Goal: Transaction & Acquisition: Subscribe to service/newsletter

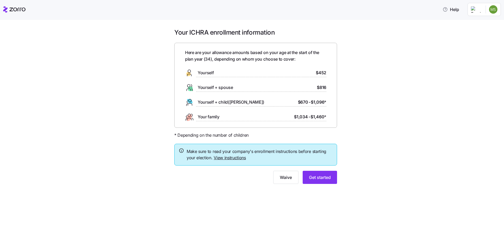
click at [323, 74] on span "$452" at bounding box center [321, 73] width 10 height 7
click at [327, 173] on button "Get started" at bounding box center [320, 177] width 34 height 13
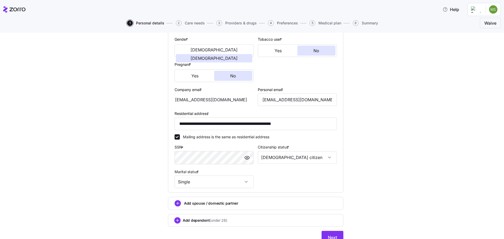
scroll to position [105, 0]
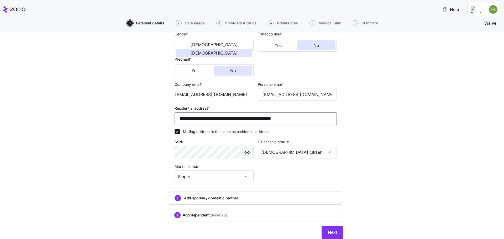
click at [185, 119] on input "**********" at bounding box center [256, 118] width 162 height 13
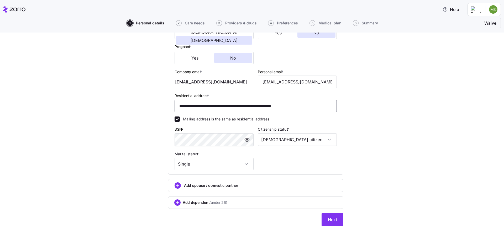
scroll to position [124, 0]
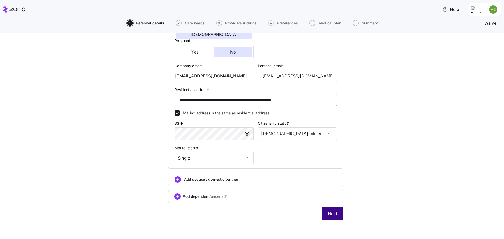
type input "**********"
click at [331, 214] on span "Next" at bounding box center [332, 213] width 9 height 6
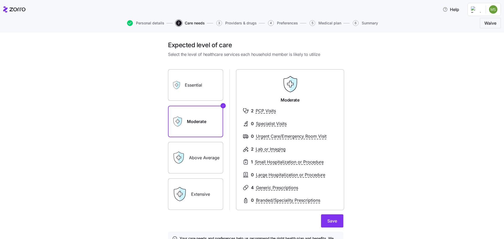
click at [195, 85] on label "Essential" at bounding box center [195, 84] width 55 height 31
click at [0, 0] on input "Essential" at bounding box center [0, 0] width 0 height 0
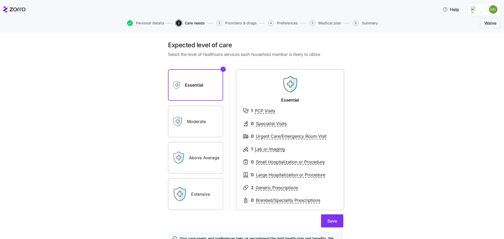
click at [205, 129] on label "Moderate" at bounding box center [195, 121] width 55 height 31
click at [0, 0] on input "Moderate" at bounding box center [0, 0] width 0 height 0
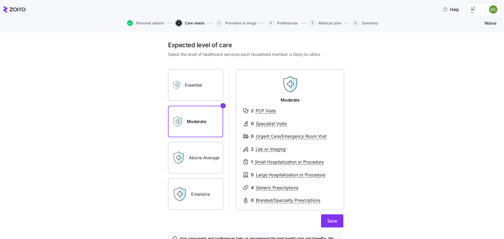
click at [217, 82] on label "Essential" at bounding box center [195, 84] width 55 height 31
click at [0, 0] on input "Essential" at bounding box center [0, 0] width 0 height 0
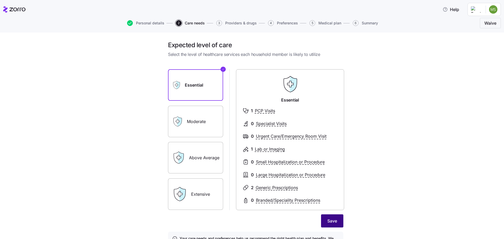
click at [327, 220] on span "Save" at bounding box center [332, 221] width 10 height 6
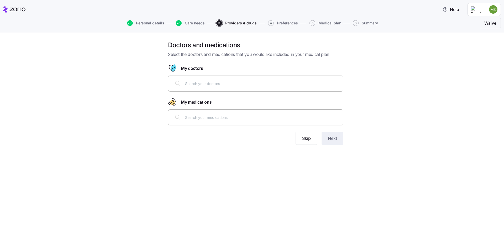
click at [178, 82] on icon at bounding box center [178, 83] width 6 height 6
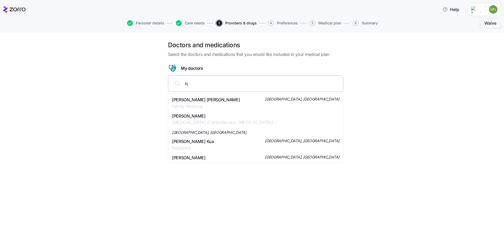
type input "k"
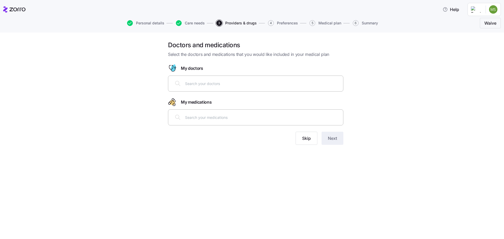
click at [214, 170] on div "Doctors and medications Select the doctors and medications that you would like …" at bounding box center [252, 136] width 504 height 207
click at [305, 143] on button "Skip" at bounding box center [307, 138] width 22 height 13
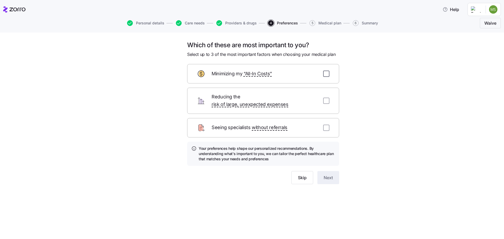
click at [326, 73] on input "checkbox" at bounding box center [326, 74] width 6 height 6
checkbox input "true"
click at [329, 93] on div "Reducing the risk of large, unexpected expenses" at bounding box center [263, 101] width 152 height 26
click at [326, 101] on div "Reducing the risk of large, unexpected expenses" at bounding box center [263, 101] width 152 height 26
click at [326, 98] on input "checkbox" at bounding box center [326, 101] width 6 height 6
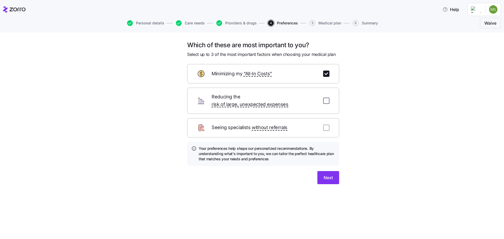
checkbox input "true"
click at [329, 125] on input "checkbox" at bounding box center [326, 128] width 6 height 6
checkbox input "true"
click at [324, 175] on span "Next" at bounding box center [328, 178] width 9 height 6
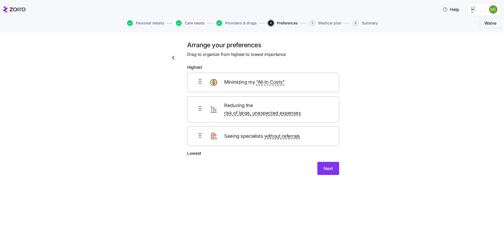
click at [219, 84] on div "Minimizing my “All-In Costs”" at bounding box center [263, 82] width 152 height 19
click at [335, 162] on button "Next" at bounding box center [328, 168] width 22 height 13
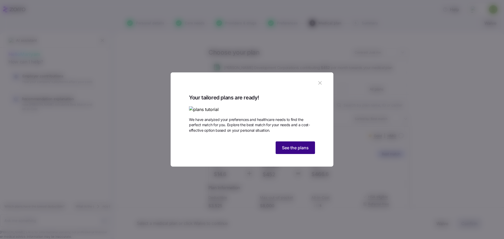
click at [298, 151] on span "See the plans" at bounding box center [295, 148] width 27 height 6
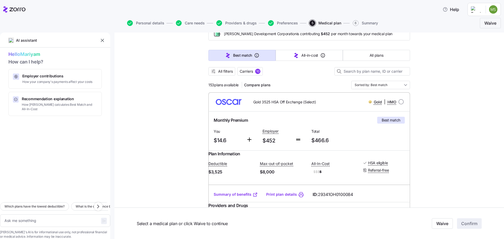
scroll to position [26, 0]
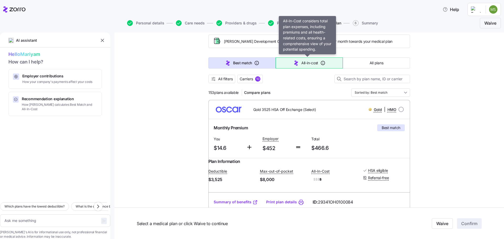
click at [293, 60] on icon "button" at bounding box center [296, 63] width 6 height 6
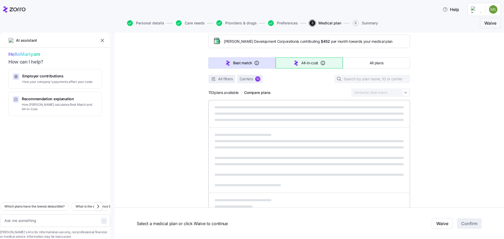
type textarea "x"
type input "Sorted by: All-in-cost"
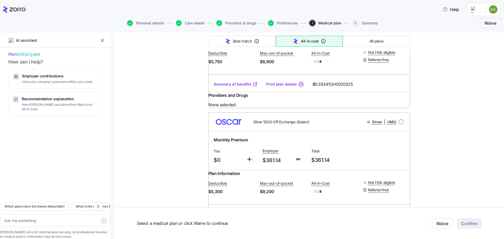
scroll to position [945, 0]
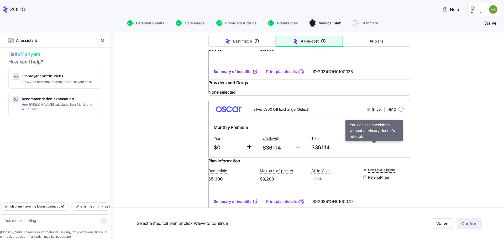
click at [371, 50] on span "Referral-free" at bounding box center [378, 47] width 21 height 5
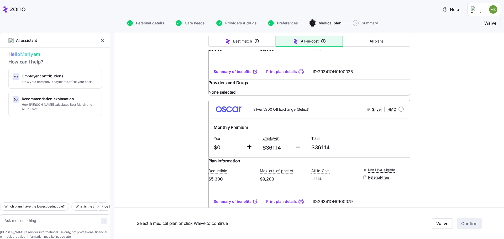
click at [274, 52] on span "$8,900" at bounding box center [283, 49] width 47 height 7
click at [232, 74] on link "Summary of benefits" at bounding box center [236, 71] width 44 height 5
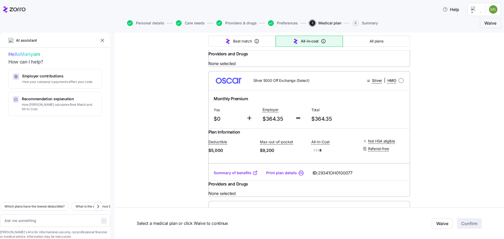
scroll to position [1260, 0]
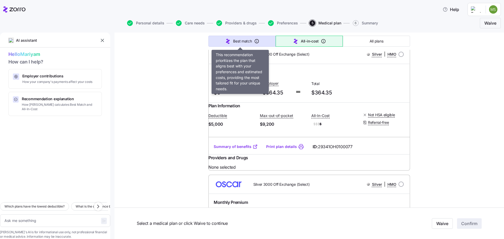
click at [236, 42] on span "Best match" at bounding box center [242, 41] width 19 height 5
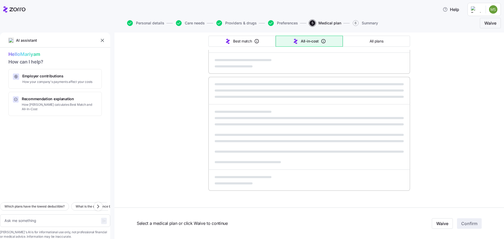
type textarea "x"
type input "Sorted by: Best match"
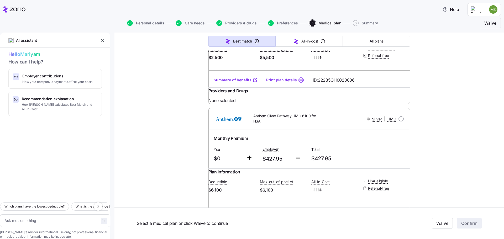
scroll to position [919, 0]
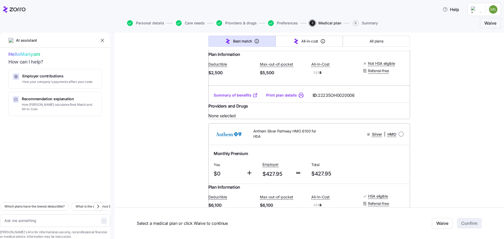
click at [234, 98] on link "Summary of benefits" at bounding box center [236, 95] width 44 height 5
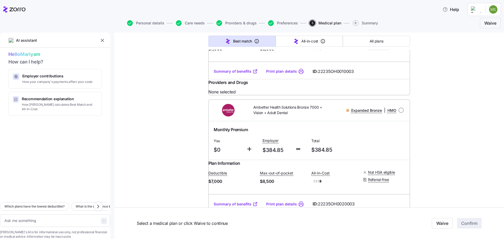
scroll to position [4750, 0]
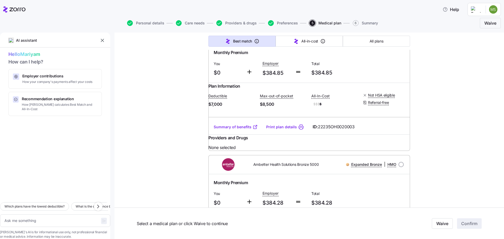
type textarea "x"
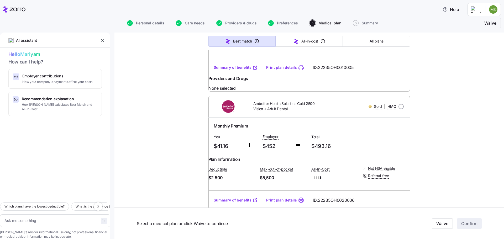
scroll to position [787, 0]
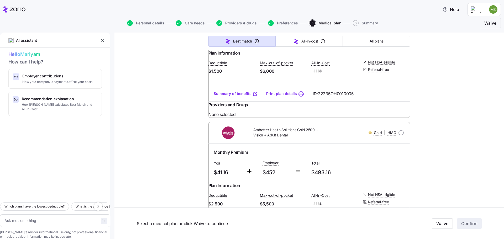
click at [228, 96] on link "Summary of benefits" at bounding box center [236, 93] width 44 height 5
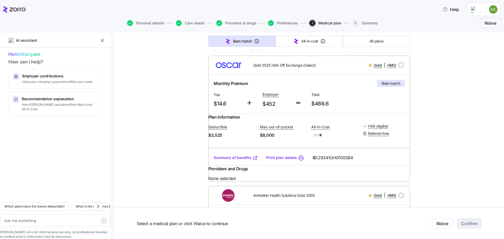
scroll to position [79, 0]
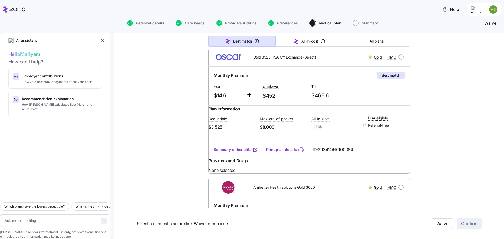
click at [390, 76] on span "Best match" at bounding box center [391, 75] width 19 height 5
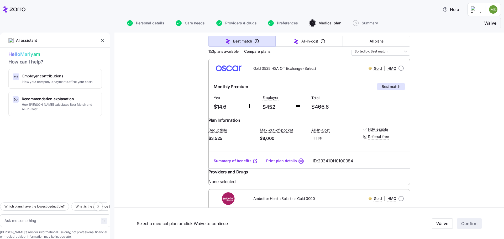
scroll to position [52, 0]
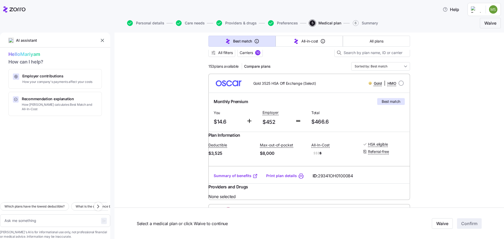
click at [289, 157] on span "$8,000" at bounding box center [283, 153] width 47 height 7
click at [241, 107] on div "Monthly Premium Best match" at bounding box center [309, 101] width 195 height 11
click at [227, 94] on div "Monthly Premium Best match You $14.6 Employer $452 Total $466.6" at bounding box center [309, 112] width 202 height 39
click at [231, 84] on img at bounding box center [229, 83] width 32 height 13
drag, startPoint x: 271, startPoint y: 84, endPoint x: 276, endPoint y: 85, distance: 5.6
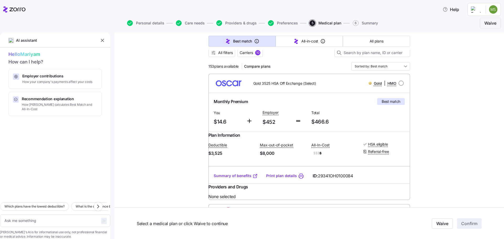
click at [272, 85] on span "Gold 3525 HSA Off Exchange (Select)" at bounding box center [284, 83] width 63 height 5
drag, startPoint x: 332, startPoint y: 85, endPoint x: 335, endPoint y: 85, distance: 3.1
click at [335, 85] on div "Gold | HMO" at bounding box center [365, 83] width 76 height 7
click at [393, 102] on span "Best match" at bounding box center [391, 101] width 19 height 5
drag, startPoint x: 393, startPoint y: 104, endPoint x: 406, endPoint y: 89, distance: 19.9
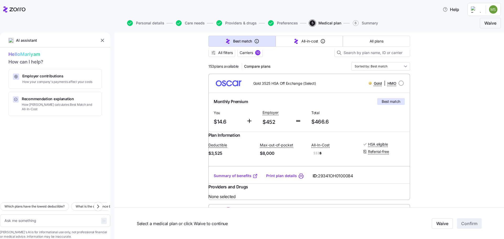
click at [393, 103] on span "Best match" at bounding box center [391, 101] width 19 height 5
click at [398, 85] on input "radio" at bounding box center [400, 83] width 5 height 5
radio input "true"
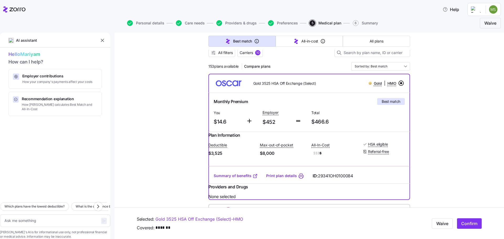
click at [399, 83] on input "radio" at bounding box center [400, 83] width 5 height 5
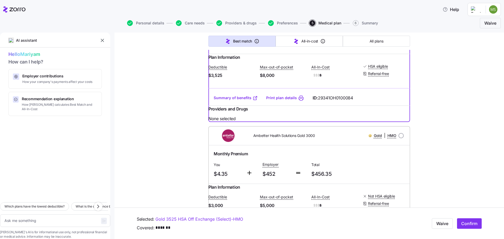
scroll to position [131, 0]
click at [467, 222] on span "Confirm" at bounding box center [469, 223] width 16 height 6
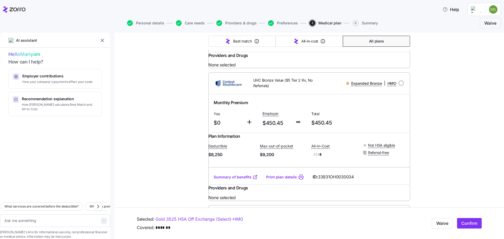
scroll to position [7165, 0]
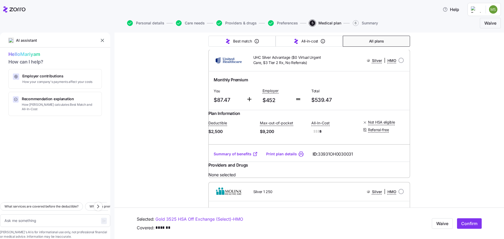
scroll to position [13764, 0]
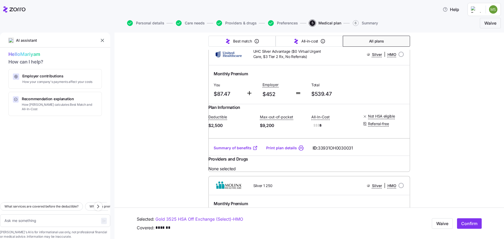
drag, startPoint x: 286, startPoint y: 172, endPoint x: 156, endPoint y: 155, distance: 131.9
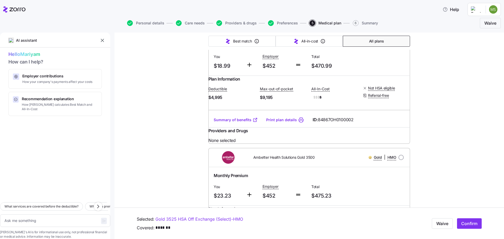
scroll to position [8331, 0]
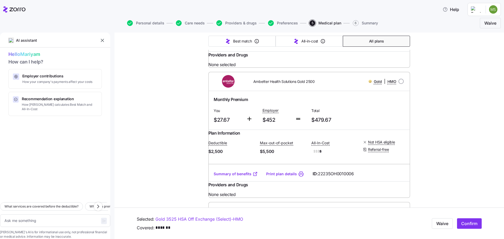
scroll to position [9066, 0]
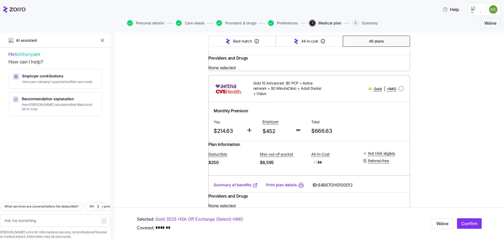
scroll to position [18751, 0]
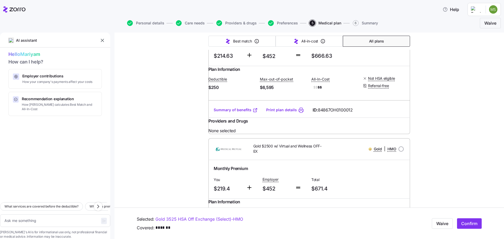
type textarea "x"
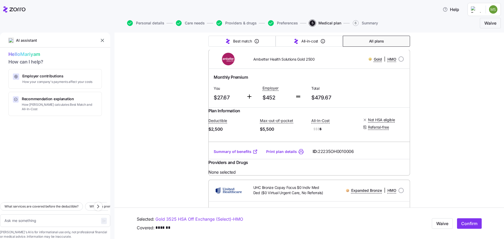
scroll to position [9081, 0]
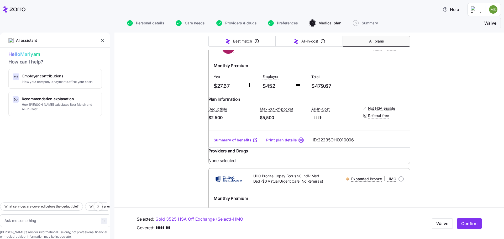
radio input "true"
type textarea "x"
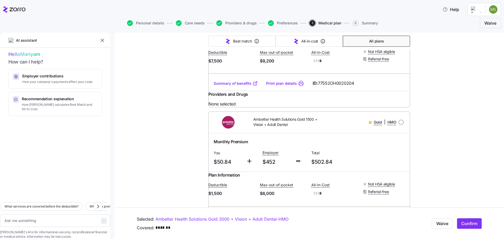
scroll to position [10892, 0]
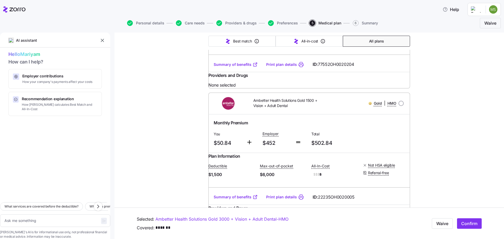
radio input "true"
click at [470, 222] on span "Confirm" at bounding box center [469, 223] width 16 height 6
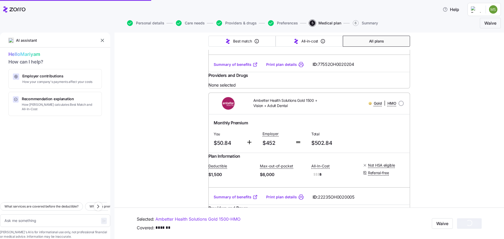
type textarea "x"
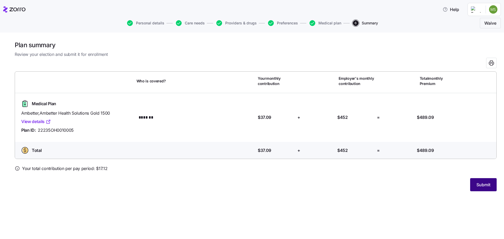
click at [491, 185] on button "Submit" at bounding box center [483, 184] width 27 height 13
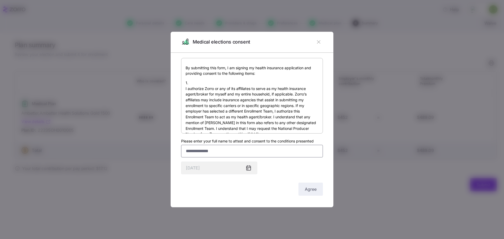
click at [209, 152] on input "Please enter your full name to attest and consent to the conditions presented" at bounding box center [252, 151] width 142 height 13
type input "*"
type input "**********"
click at [318, 189] on button "Agree" at bounding box center [310, 189] width 24 height 13
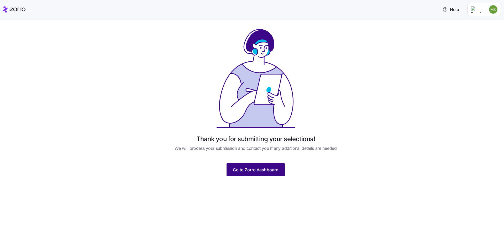
click at [264, 172] on span "Go to Zorro dashboard" at bounding box center [256, 170] width 46 height 6
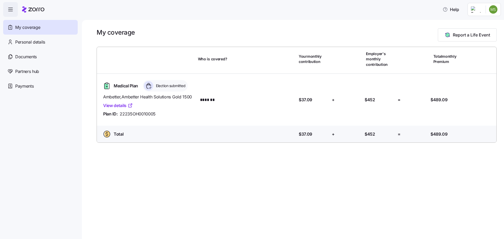
click at [261, 173] on div "My coverage Report a Life Event Who is covered? Your monthly contribution Emplo…" at bounding box center [293, 129] width 422 height 219
